Goal: Find specific page/section: Find specific page/section

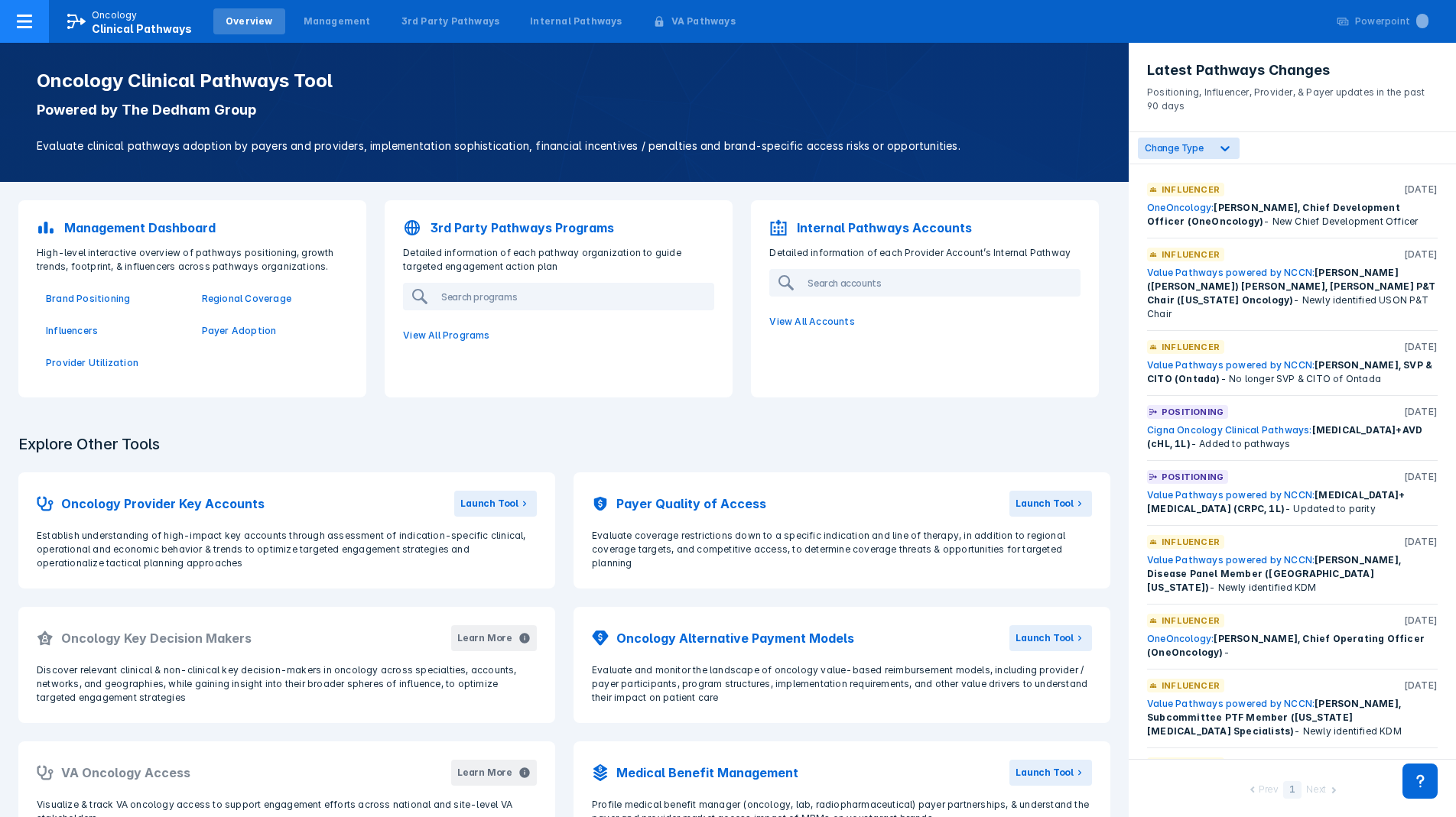
click at [40, 23] on div at bounding box center [24, 21] width 49 height 43
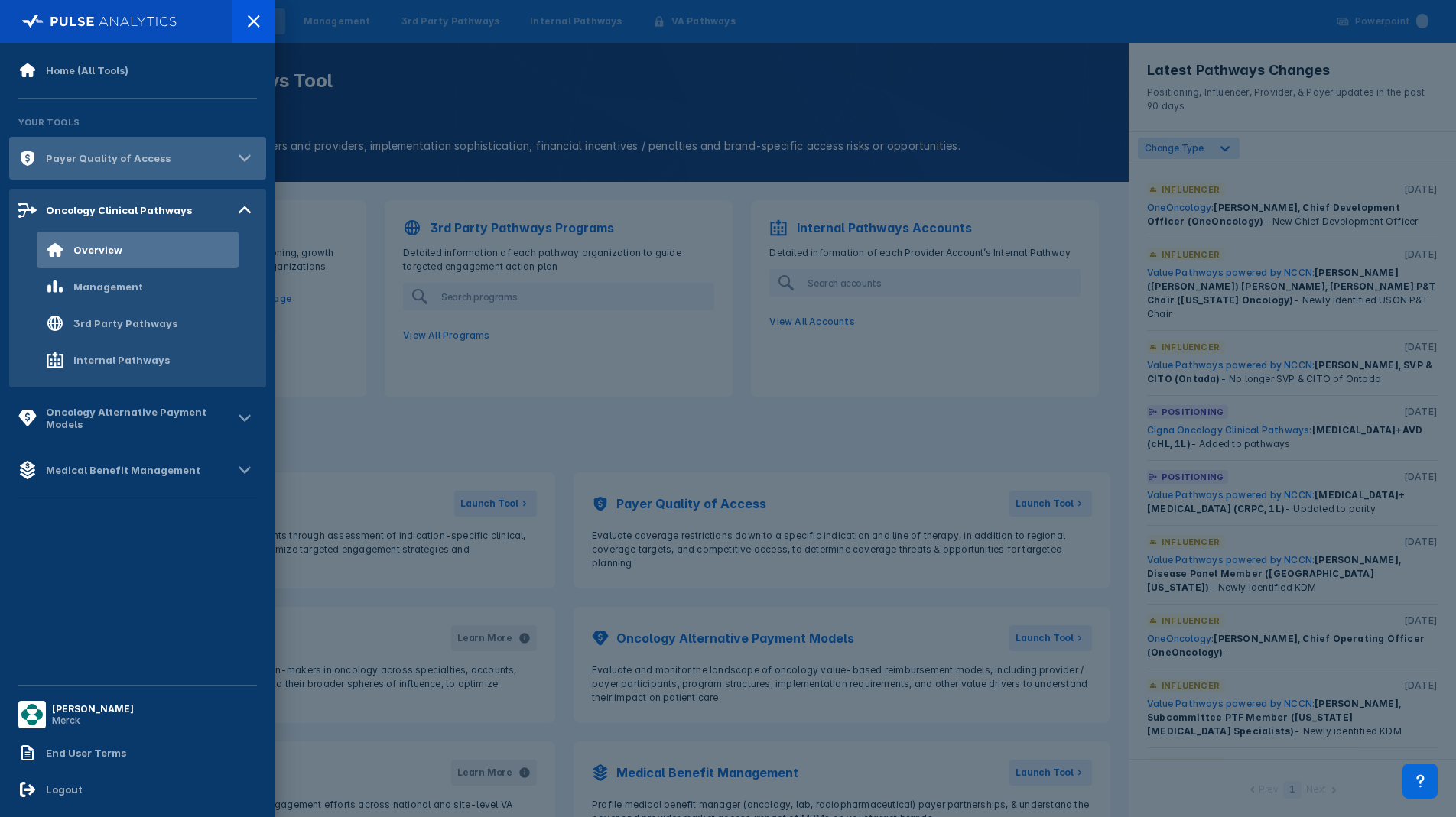
click at [229, 147] on div "Payer Quality of Access" at bounding box center [137, 158] width 257 height 43
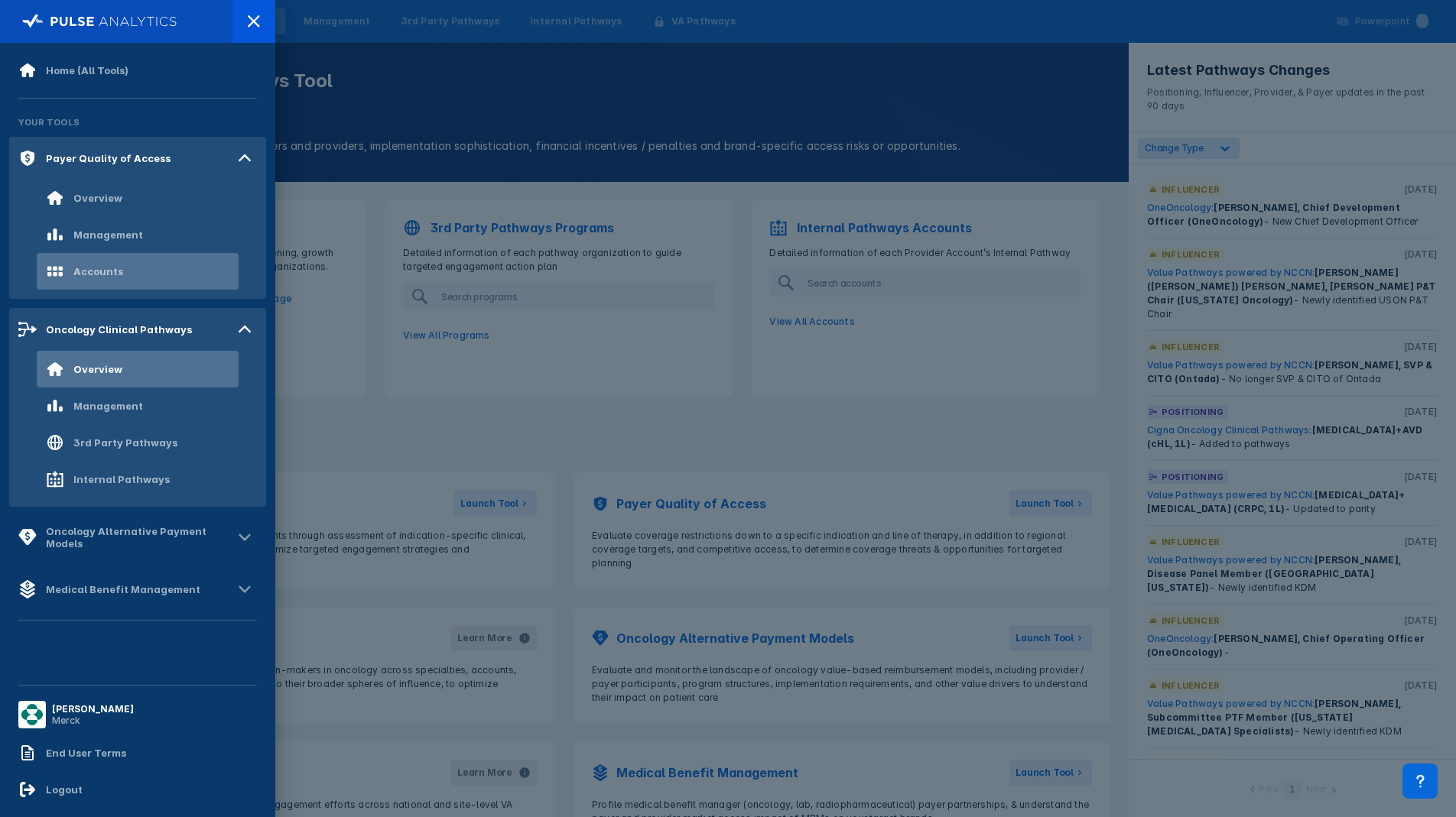
click at [134, 272] on div "Accounts" at bounding box center [137, 271] width 202 height 37
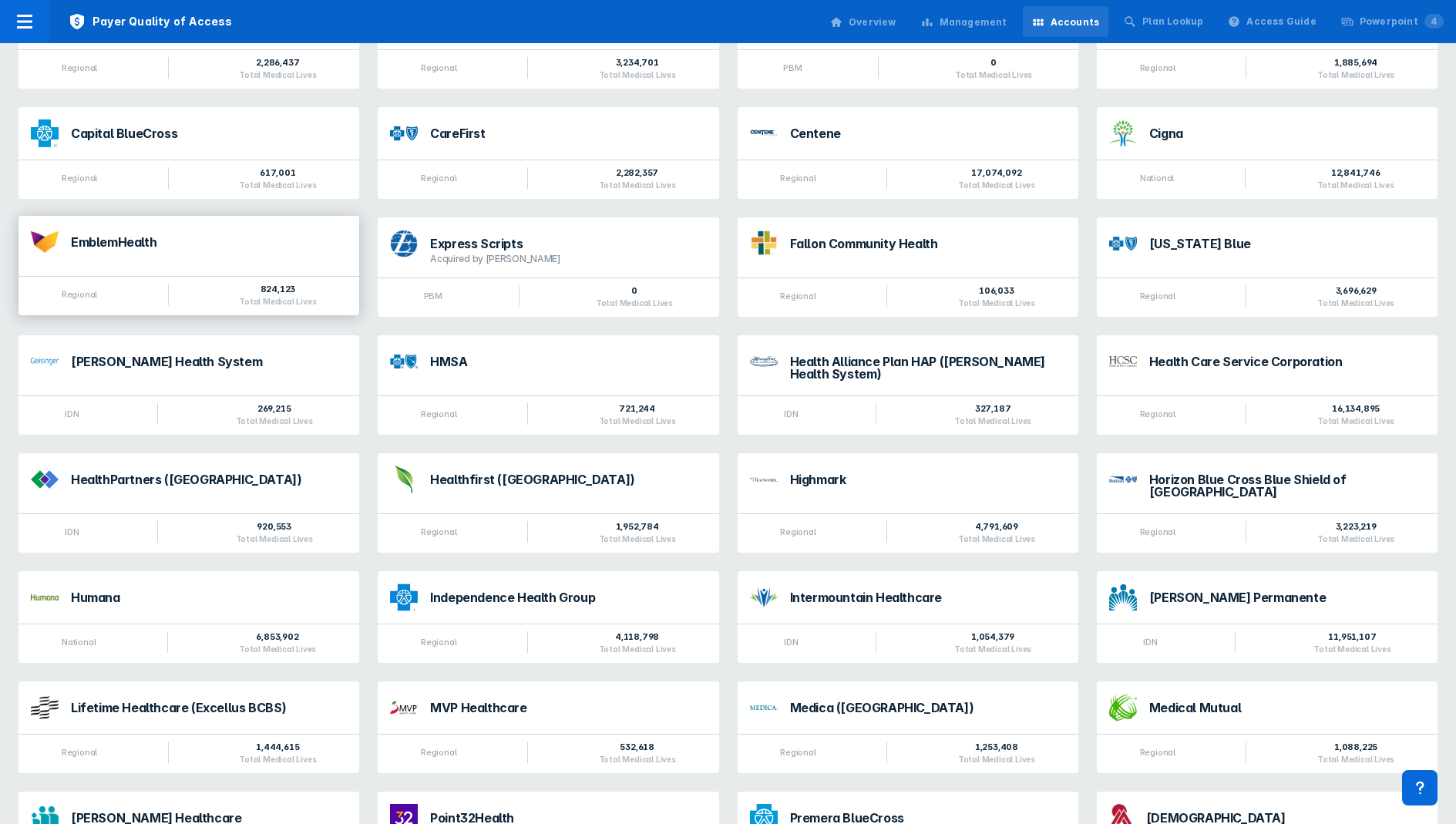
scroll to position [694, 0]
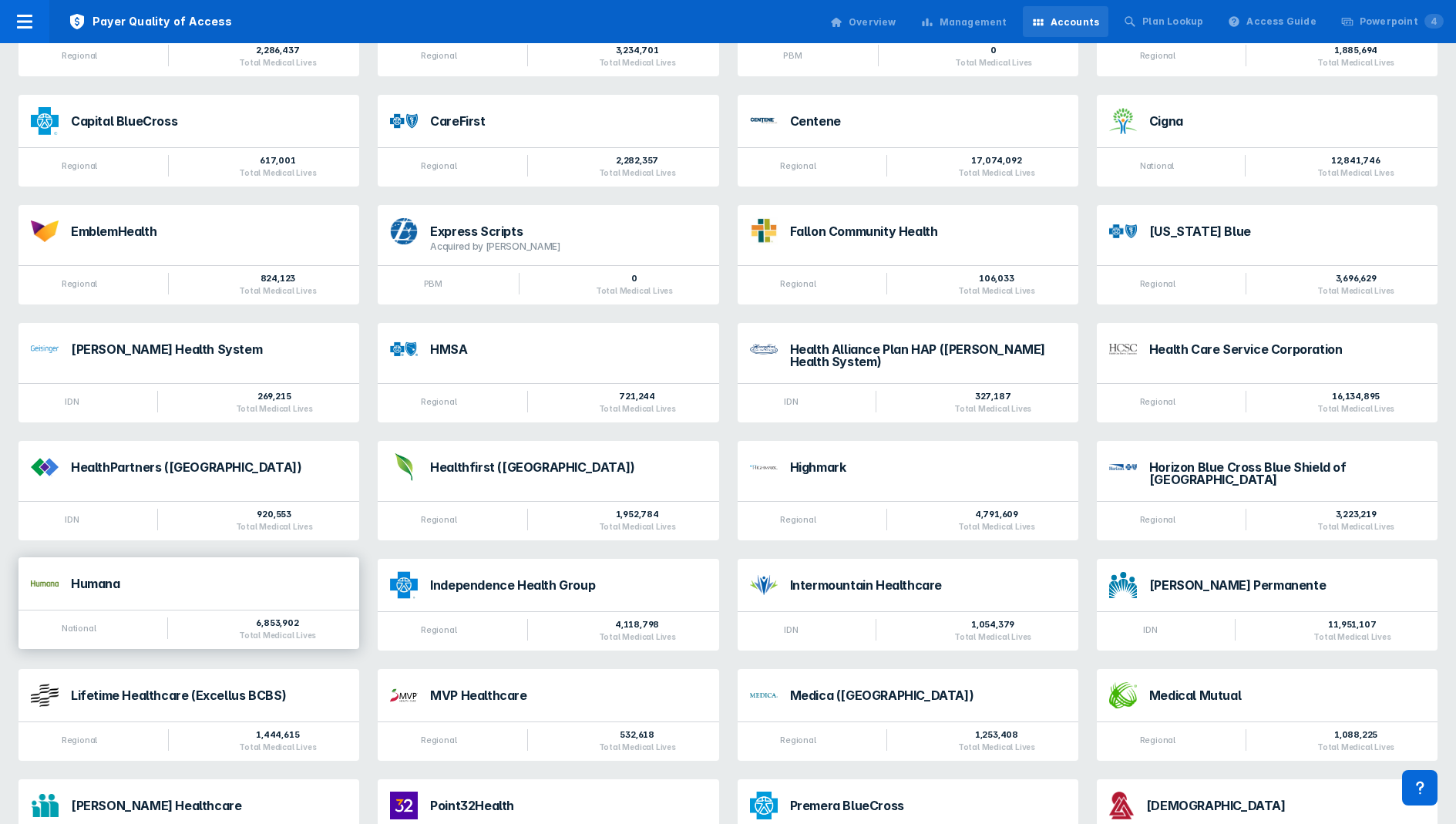
click at [237, 577] on div "Humana" at bounding box center [209, 583] width 276 height 12
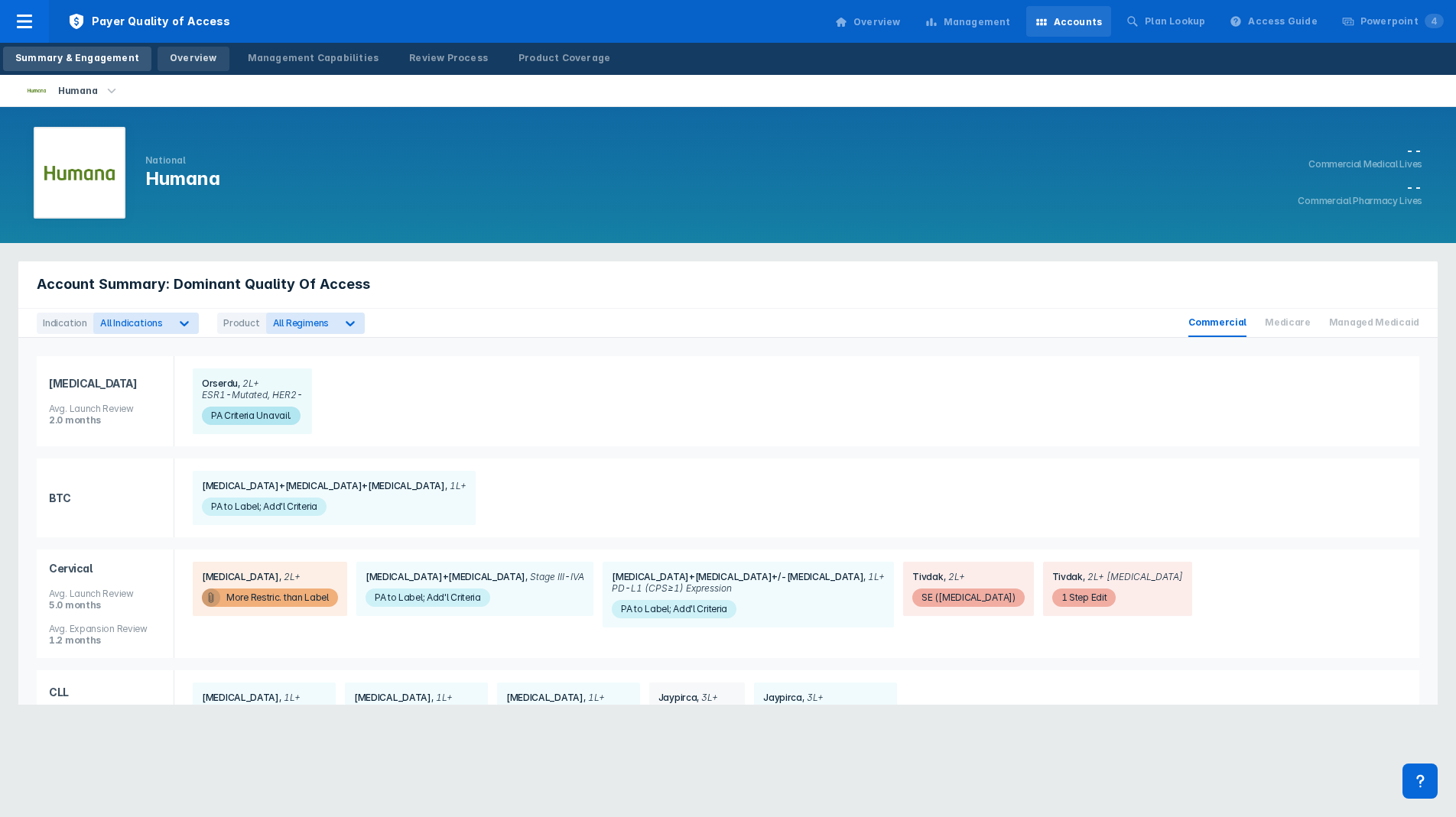
click at [177, 58] on div "Overview" at bounding box center [193, 58] width 48 height 14
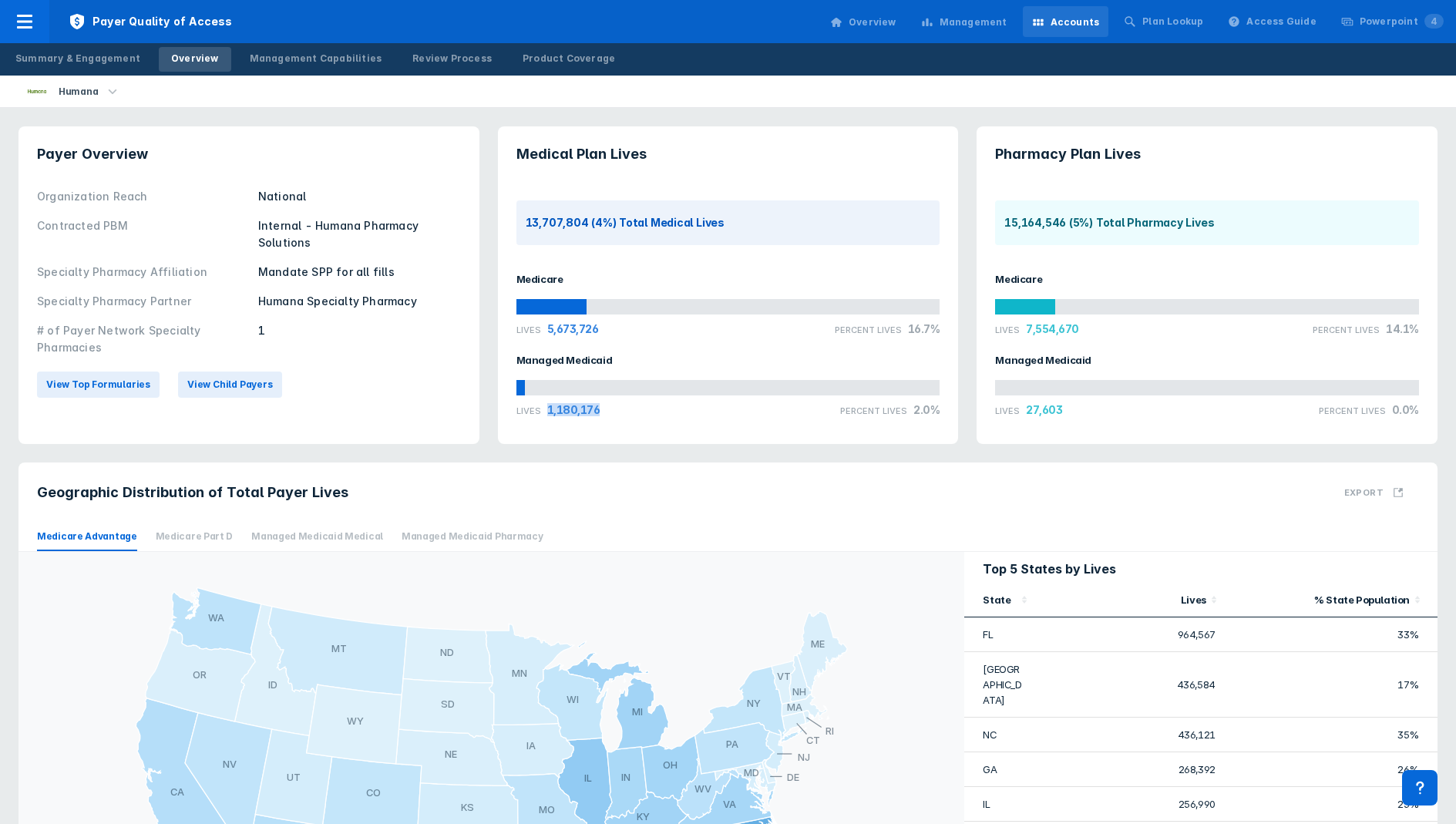
drag, startPoint x: 625, startPoint y: 412, endPoint x: 544, endPoint y: 407, distance: 81.2
click at [544, 407] on div "Lives 1,180,176 Percent Lives 2.0%" at bounding box center [728, 409] width 424 height 13
click at [544, 407] on span "1,180,176" at bounding box center [571, 409] width 59 height 13
drag, startPoint x: 544, startPoint y: 407, endPoint x: 589, endPoint y: 411, distance: 45.2
click at [588, 411] on span "1,180,176" at bounding box center [571, 409] width 59 height 13
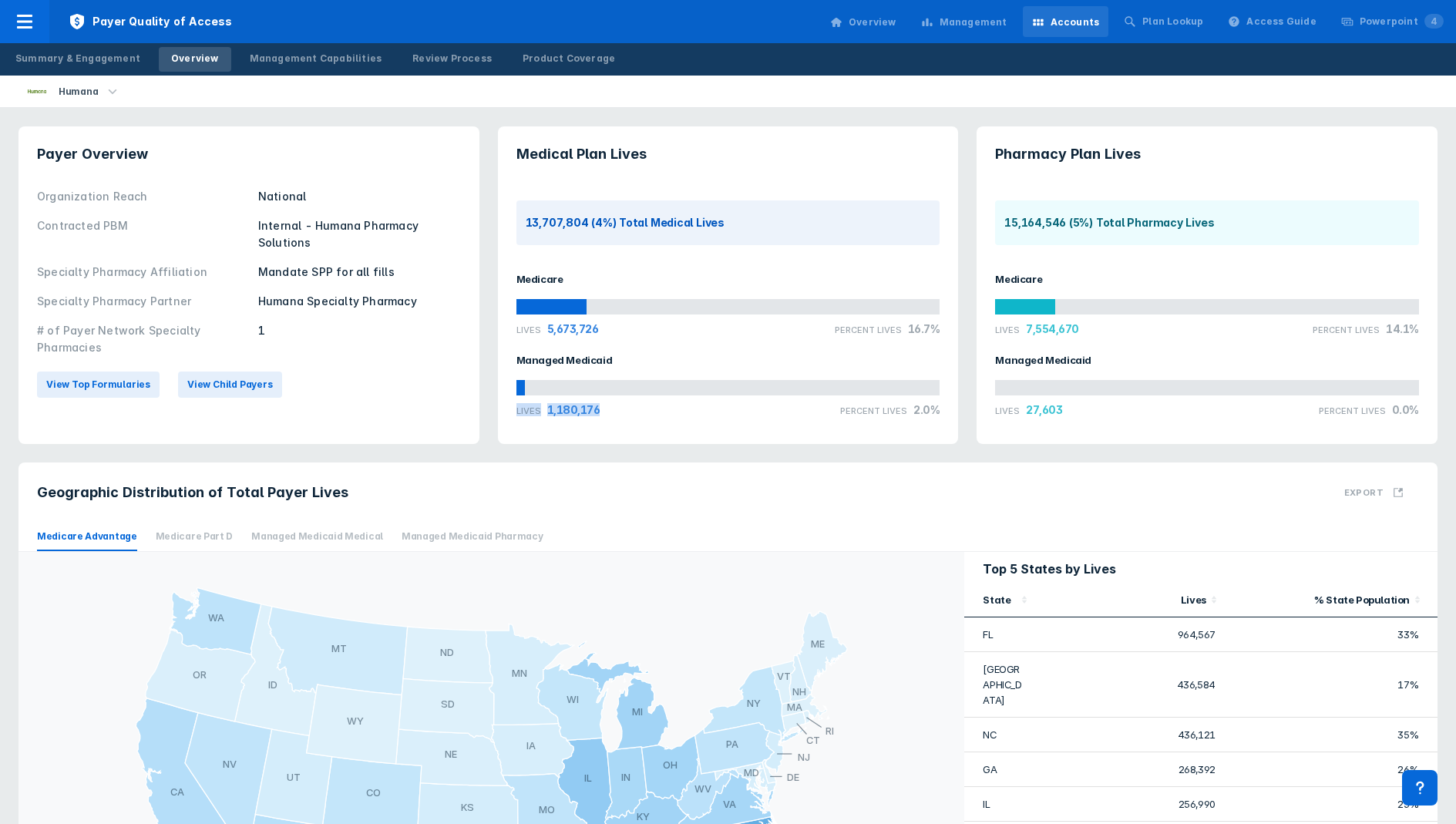
click at [610, 413] on div "Lives 1,180,176 Percent Lives 2.0%" at bounding box center [728, 409] width 424 height 13
